Goal: Information Seeking & Learning: Learn about a topic

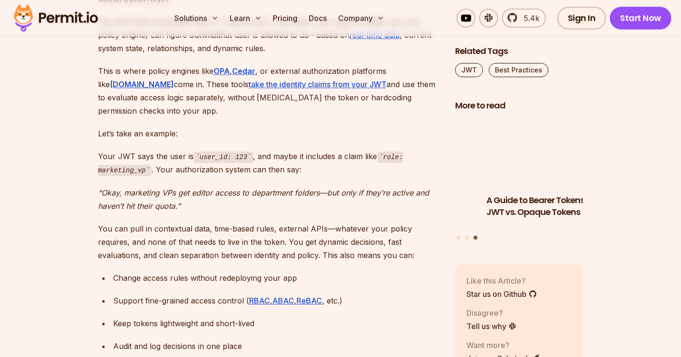
scroll to position [2936, 0]
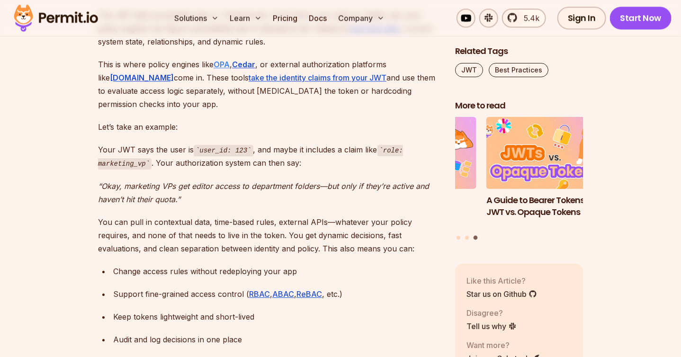
click at [224, 60] on strong "OPA" at bounding box center [222, 64] width 16 height 9
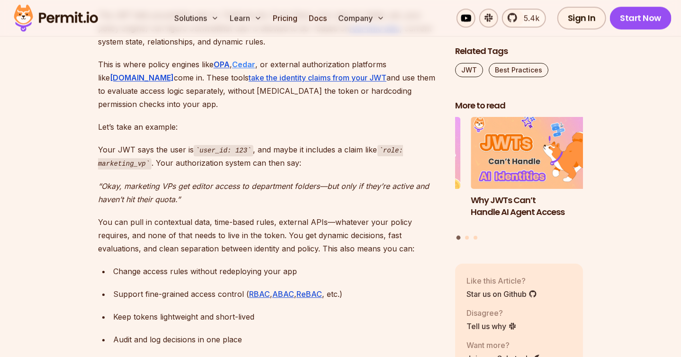
click at [250, 60] on strong "Cedar" at bounding box center [243, 64] width 23 height 9
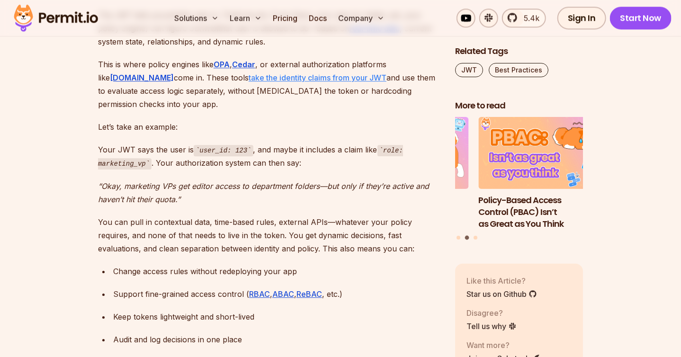
click at [288, 73] on link "take the identity claims from your JWT" at bounding box center [318, 77] width 138 height 9
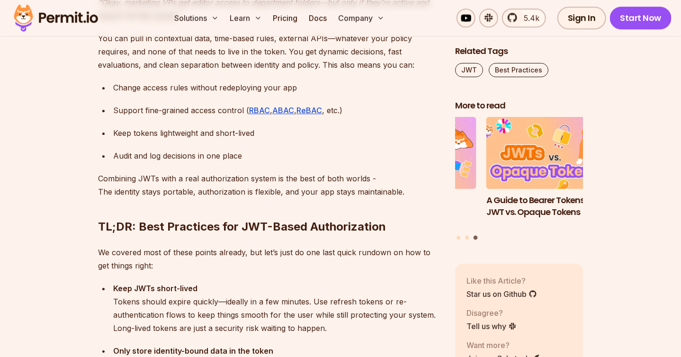
scroll to position [3126, 0]
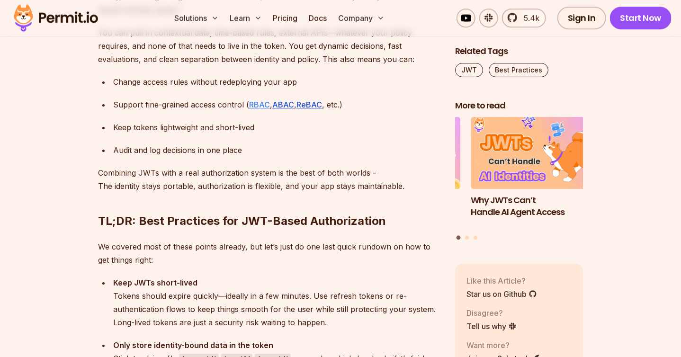
click at [255, 100] on link "RBAC" at bounding box center [259, 104] width 21 height 9
click at [280, 100] on link "ABAC" at bounding box center [283, 104] width 22 height 9
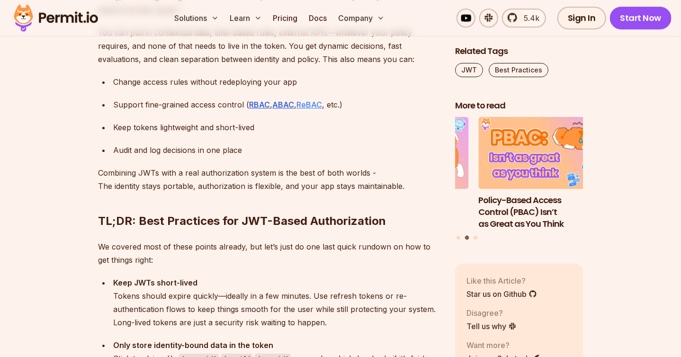
click at [310, 100] on link "ReBAC" at bounding box center [309, 104] width 26 height 9
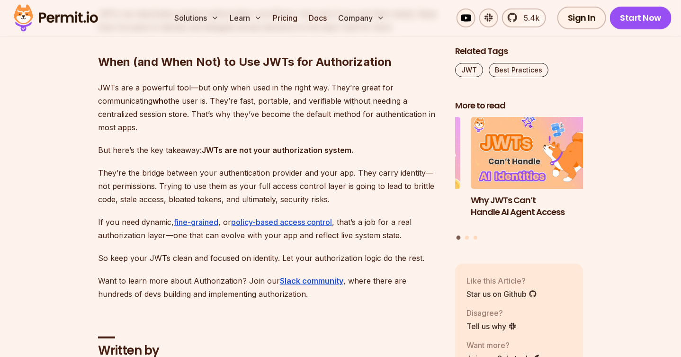
scroll to position [3694, 0]
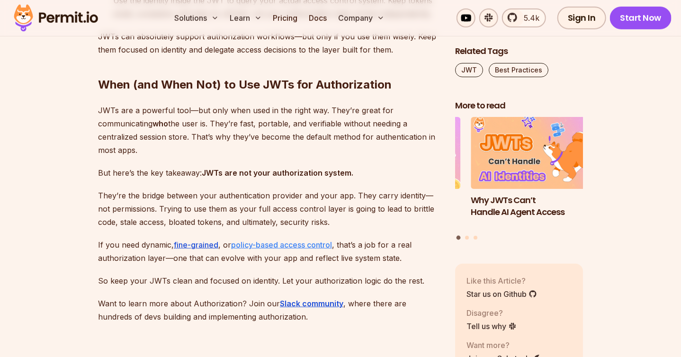
click at [290, 240] on link "policy-based access control" at bounding box center [281, 244] width 101 height 9
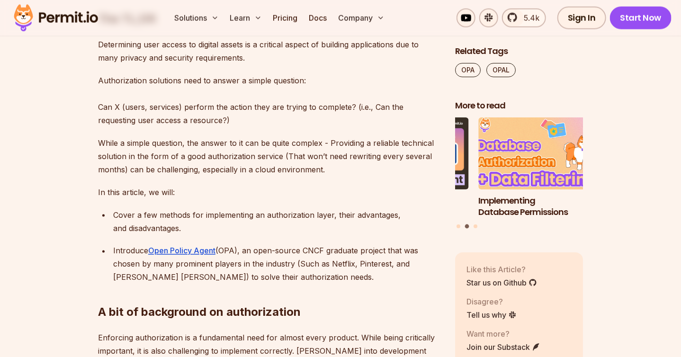
scroll to position [616, 0]
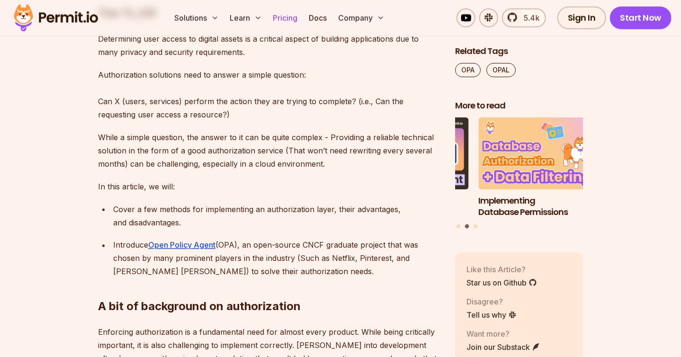
click at [281, 18] on link "Pricing" at bounding box center [285, 18] width 32 height 19
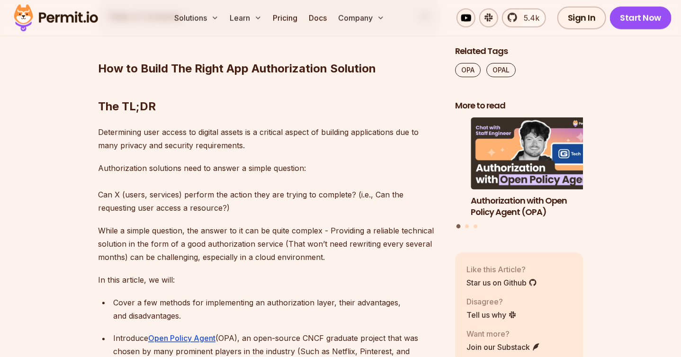
scroll to position [474, 0]
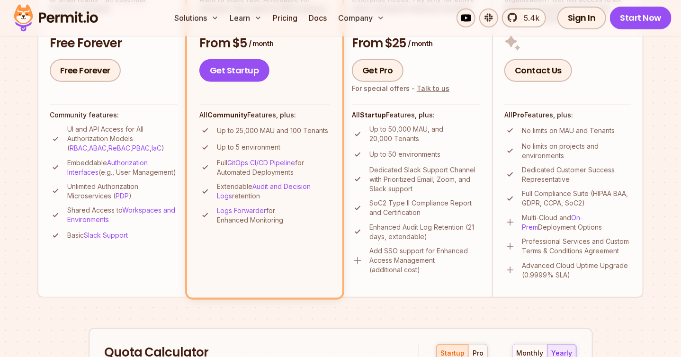
scroll to position [379, 0]
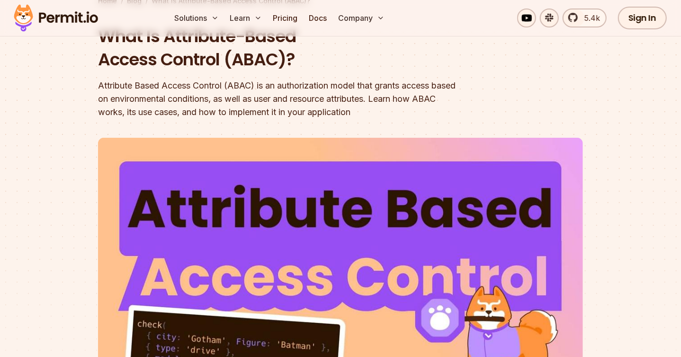
scroll to position [95, 0]
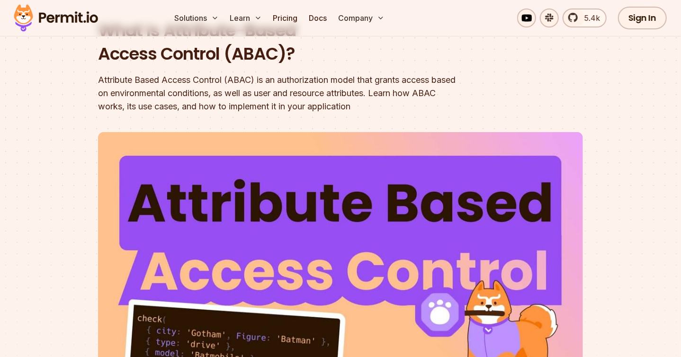
click at [623, 267] on div at bounding box center [340, 300] width 681 height 357
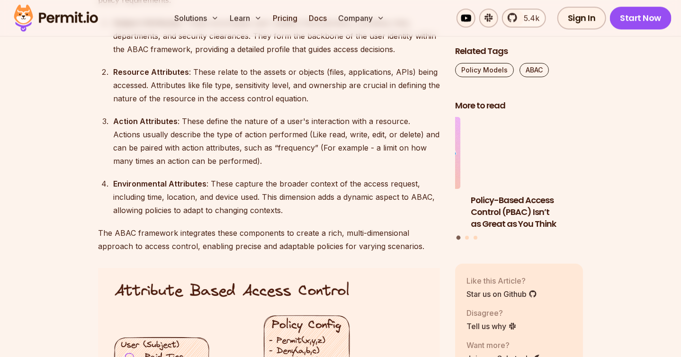
scroll to position [1374, 0]
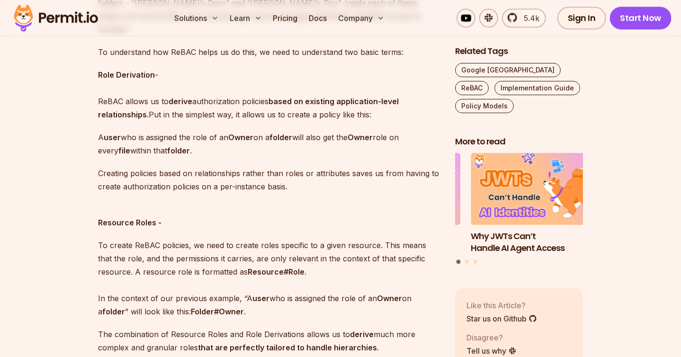
scroll to position [1421, 0]
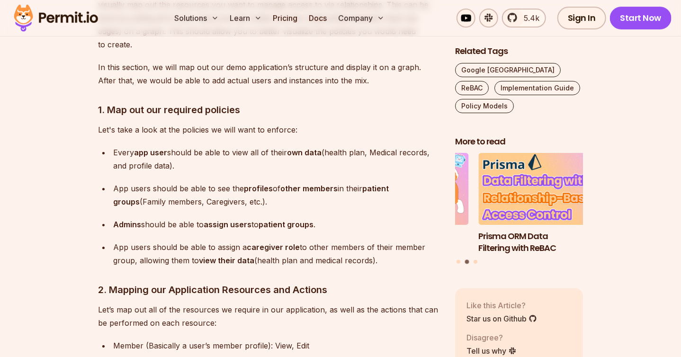
scroll to position [3221, 0]
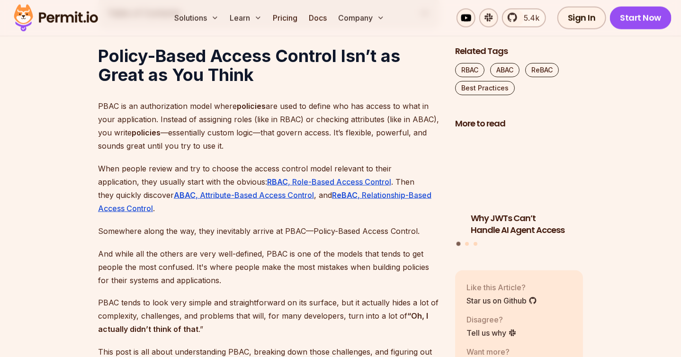
scroll to position [568, 0]
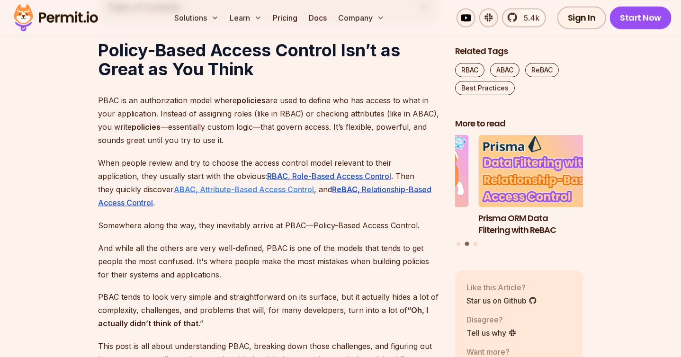
click at [201, 189] on link "ABAC , Attribute-Based Access Control" at bounding box center [244, 189] width 140 height 9
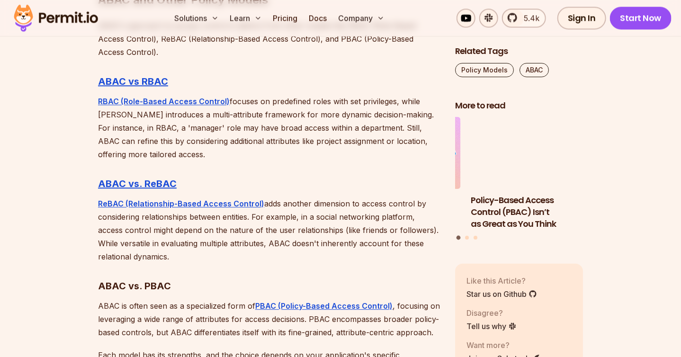
scroll to position [2889, 0]
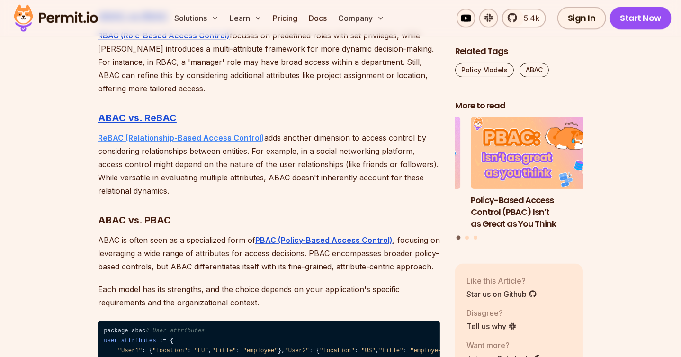
click at [180, 133] on strong "ReBAC (Relationship-Based Access Control)" at bounding box center [181, 137] width 166 height 9
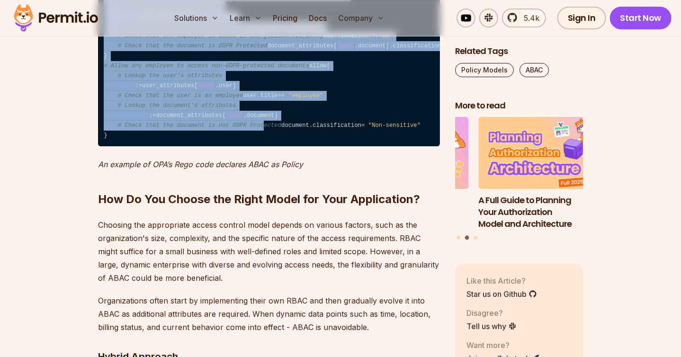
scroll to position [3315, 0]
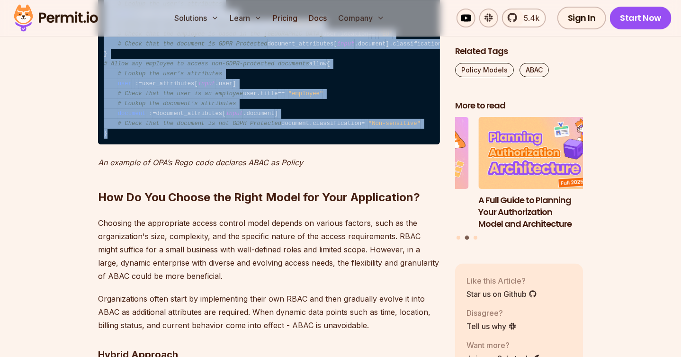
drag, startPoint x: 104, startPoint y: 81, endPoint x: 224, endPoint y: 247, distance: 204.5
click at [224, 145] on code "package abac # User attributes user_attributes : = { "User1" : { "location" : "…" at bounding box center [269, 19] width 342 height 251
copy code "package abac # User attributes user_attributes : = { "User1" : { "location" : "…"
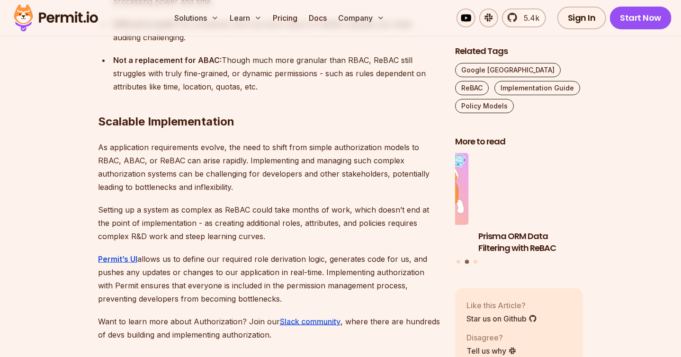
scroll to position [7104, 0]
